Goal: Information Seeking & Learning: Understand process/instructions

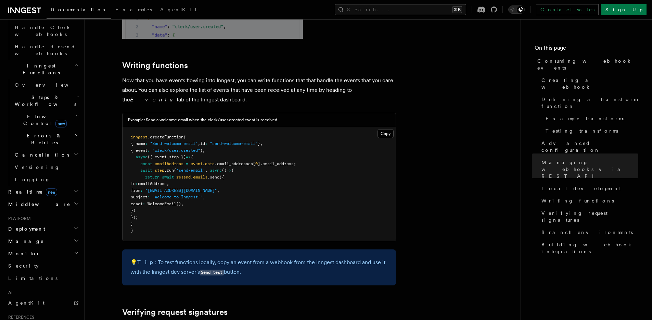
scroll to position [454, 0]
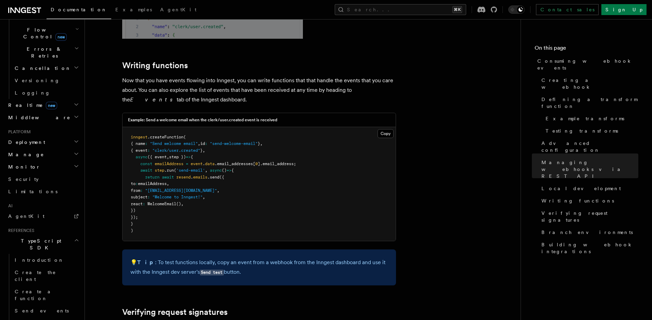
scroll to position [656, 0]
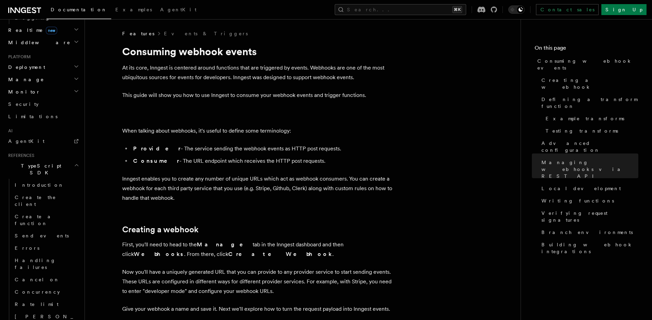
scroll to position [450, 0]
